Goal: Navigation & Orientation: Understand site structure

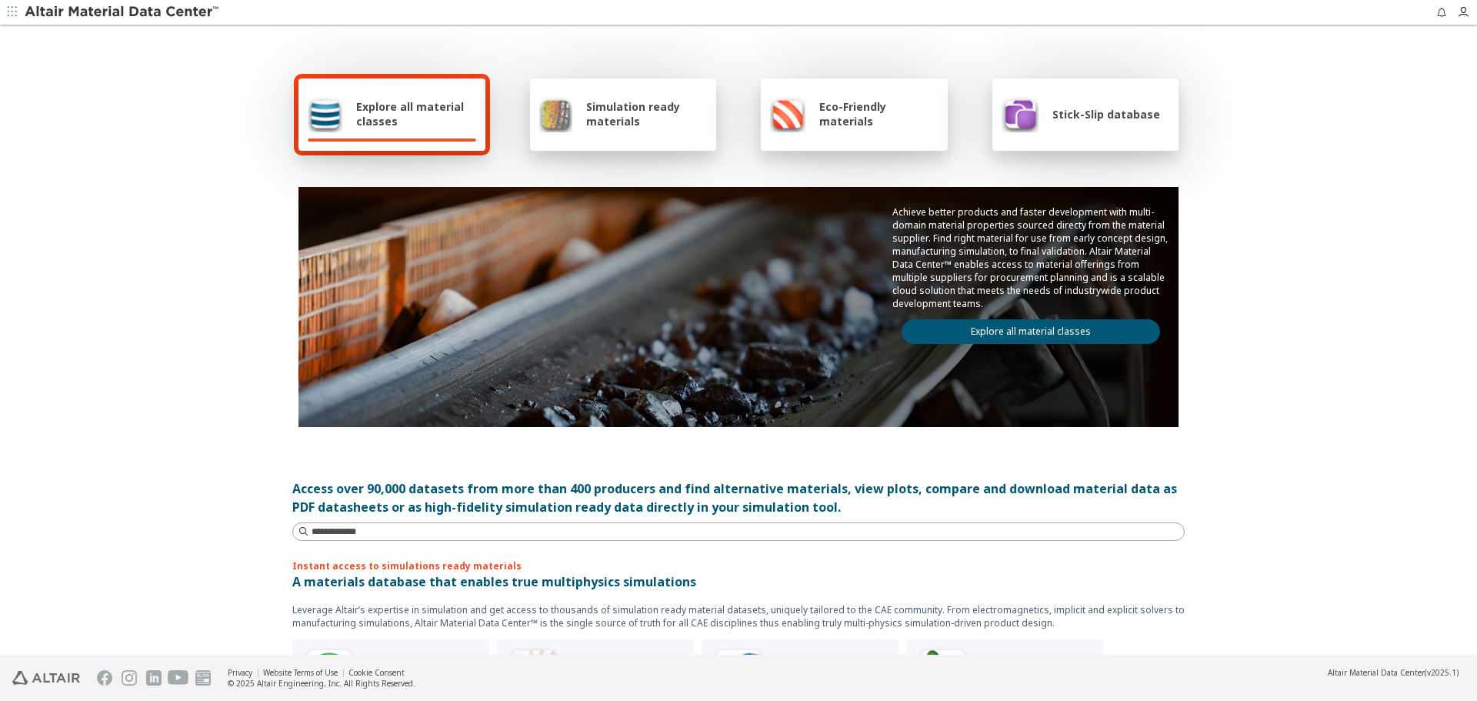
click at [998, 340] on link "Explore all material classes" at bounding box center [1030, 331] width 258 height 25
click at [1018, 338] on link "Explore all material classes" at bounding box center [1030, 331] width 258 height 25
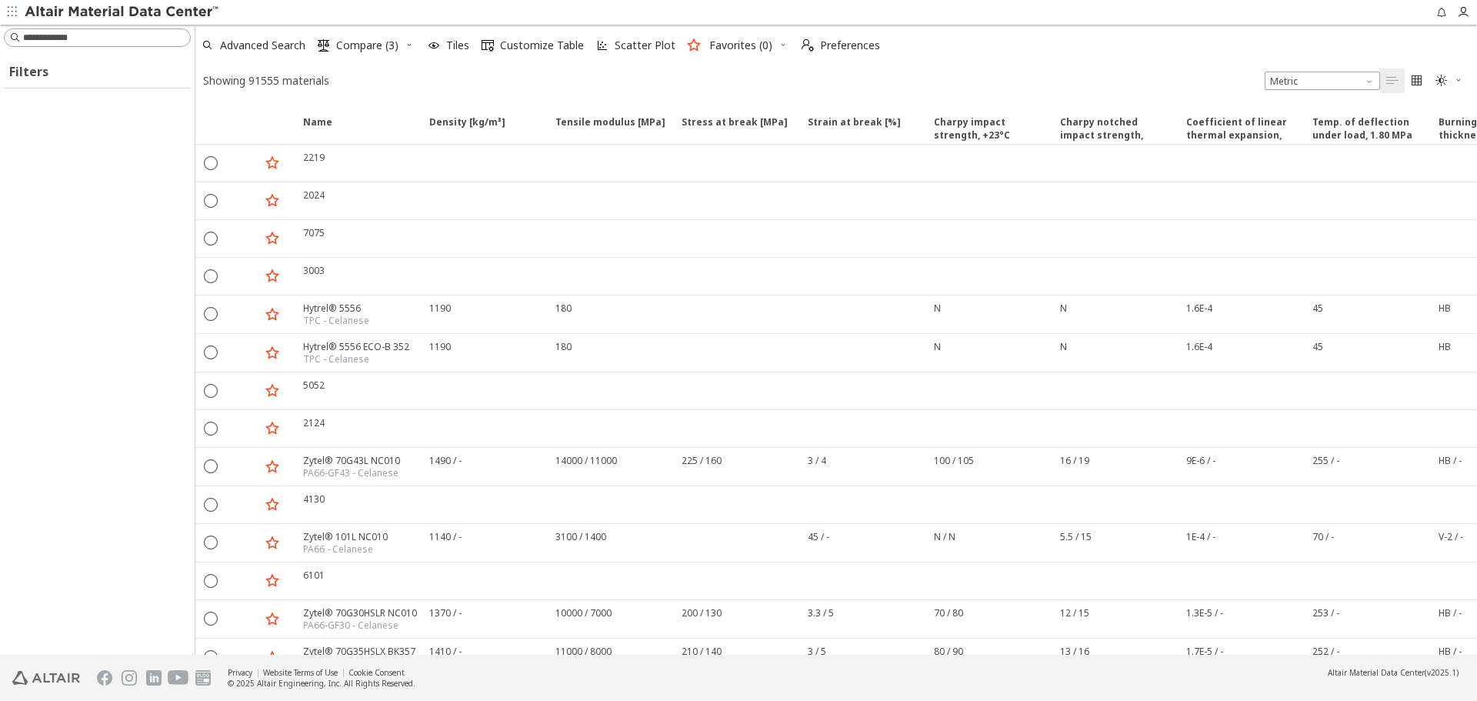
click at [410, 42] on icon "button" at bounding box center [409, 44] width 9 height 9
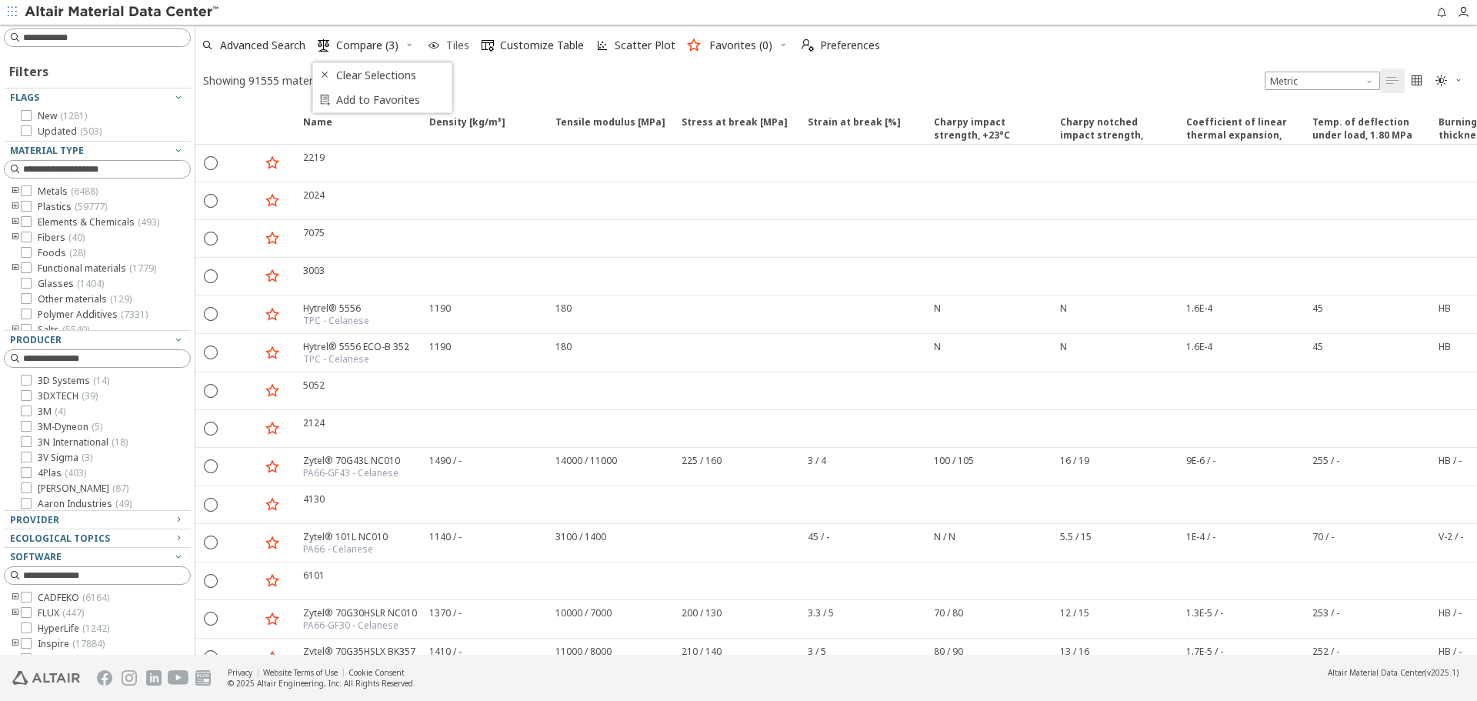
click at [448, 40] on span "Tiles" at bounding box center [457, 45] width 23 height 11
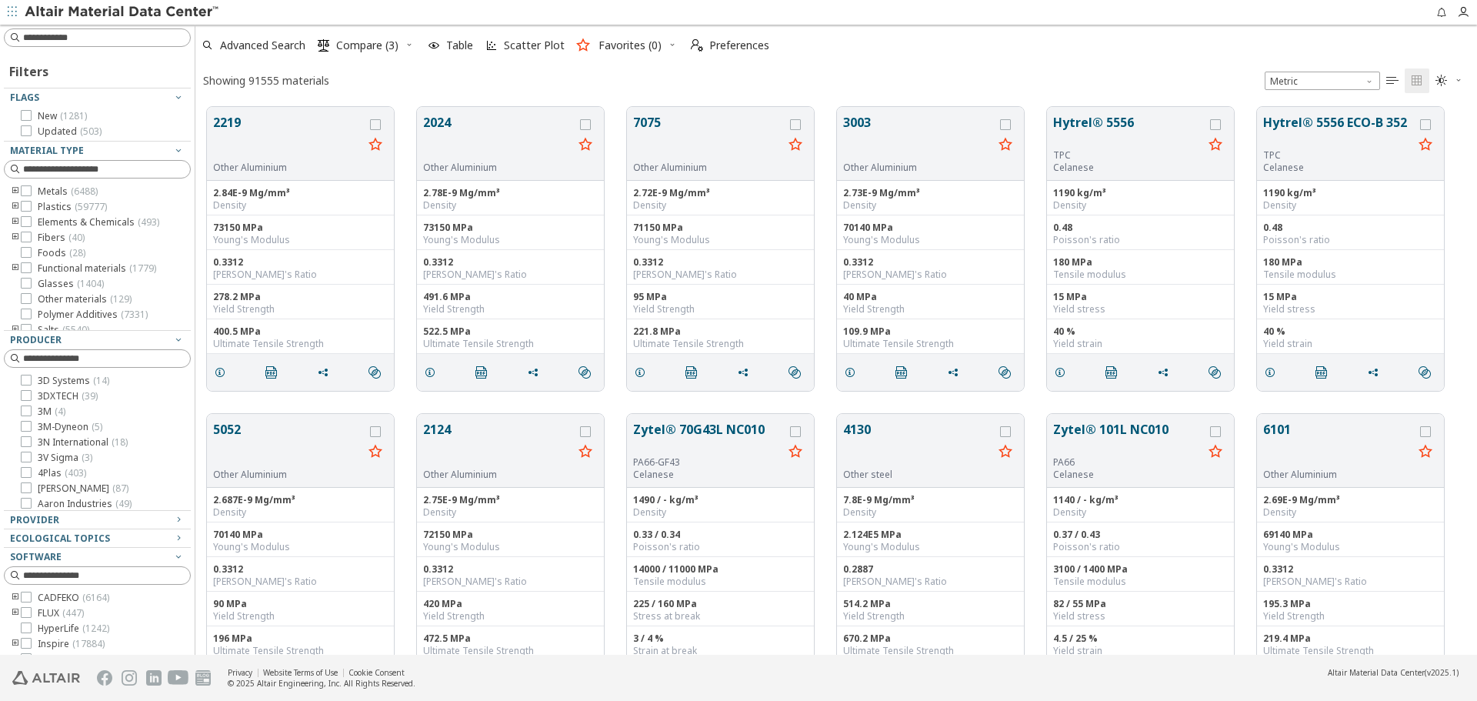
scroll to position [548, 1270]
